Goal: Find specific page/section: Find specific page/section

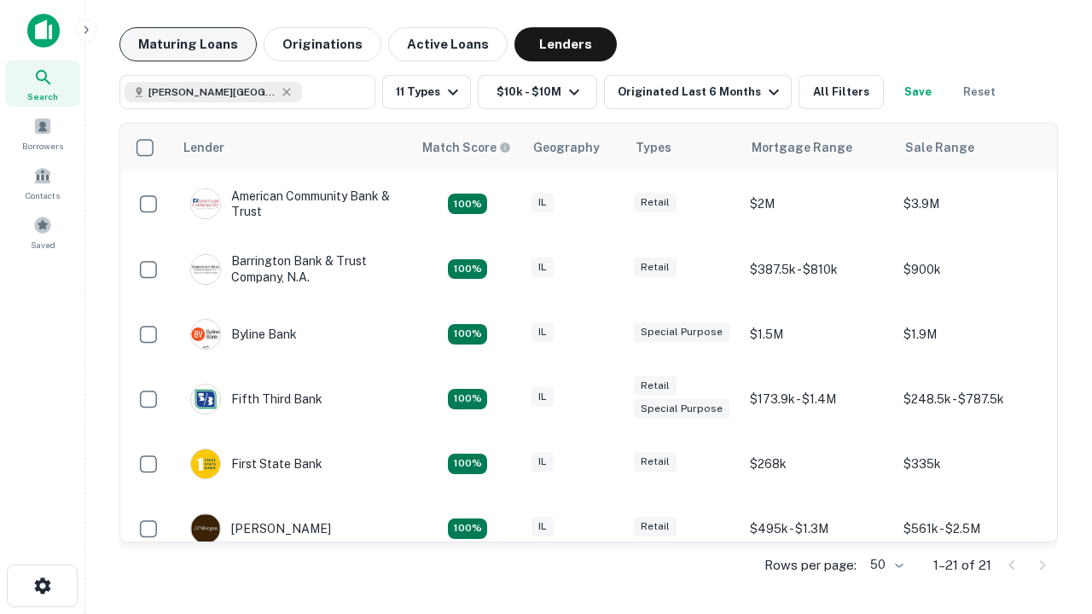
click at [188, 44] on button "Maturing Loans" at bounding box center [187, 44] width 137 height 34
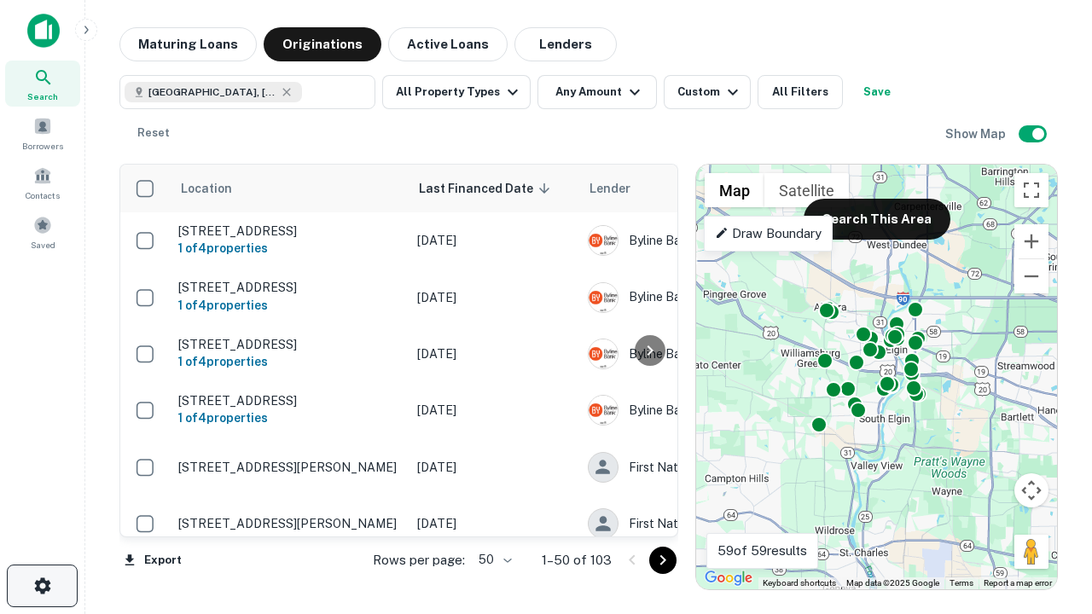
click at [42, 586] on icon "button" at bounding box center [42, 586] width 20 height 20
